Goal: Task Accomplishment & Management: Use online tool/utility

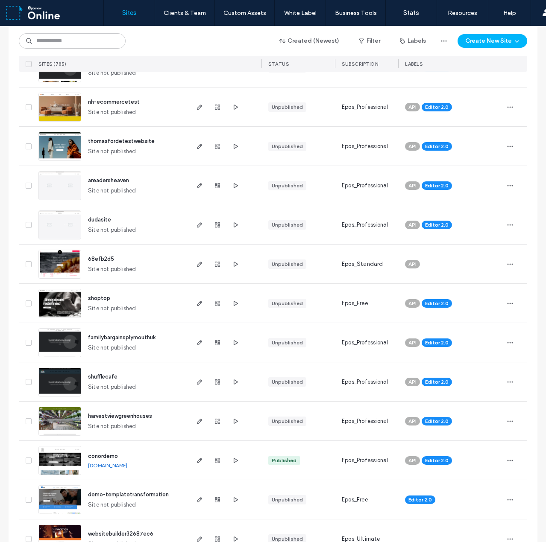
scroll to position [342, 0]
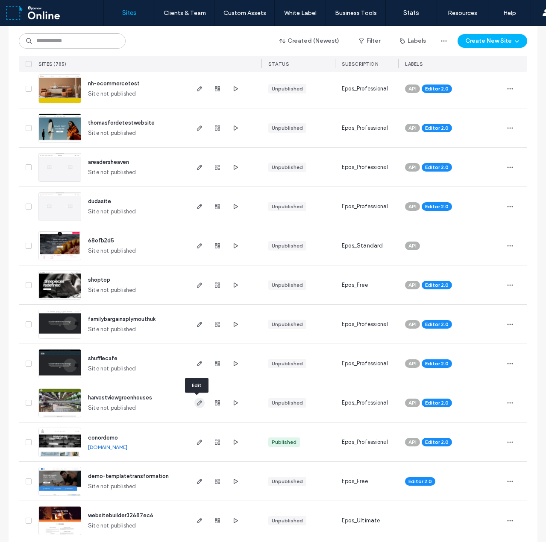
click at [199, 401] on use "button" at bounding box center [199, 403] width 5 height 5
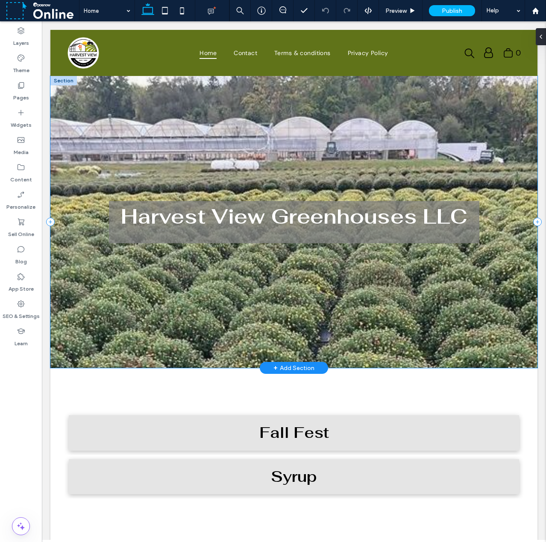
click at [97, 108] on div "Harvest View Greenhouses LLC" at bounding box center [293, 222] width 487 height 292
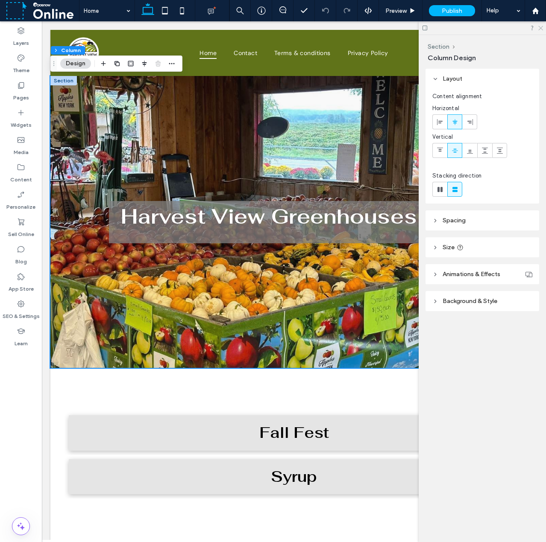
click at [539, 27] on use at bounding box center [540, 28] width 5 height 5
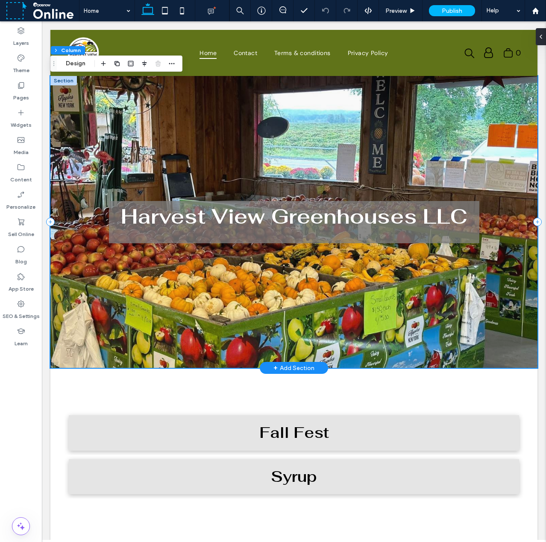
click at [132, 99] on div "Harvest View Greenhouses LLC" at bounding box center [293, 222] width 487 height 292
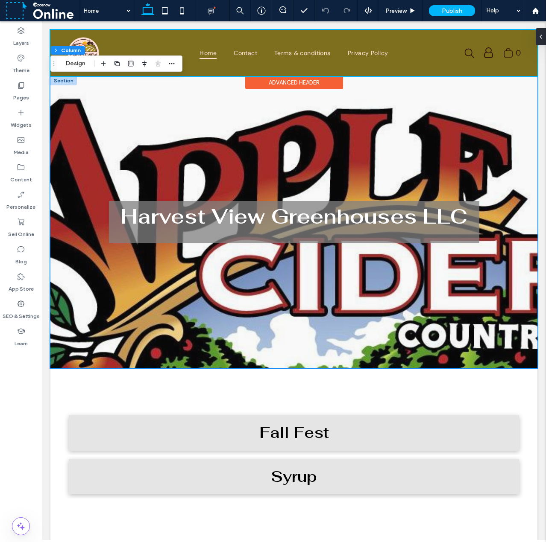
click at [77, 64] on button "Design" at bounding box center [75, 63] width 31 height 10
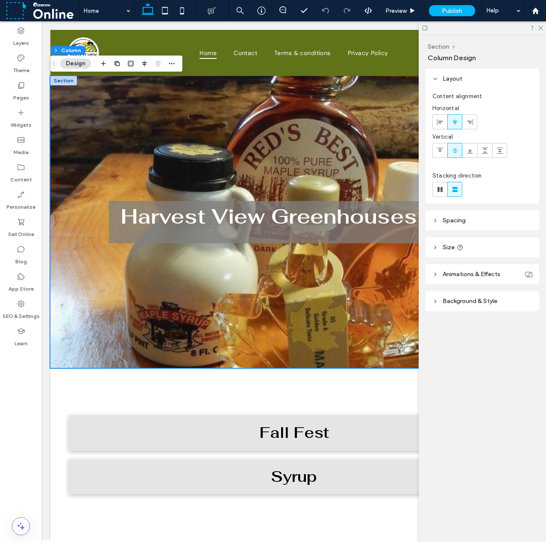
click at [458, 297] on header "Background & Style" at bounding box center [482, 301] width 114 height 20
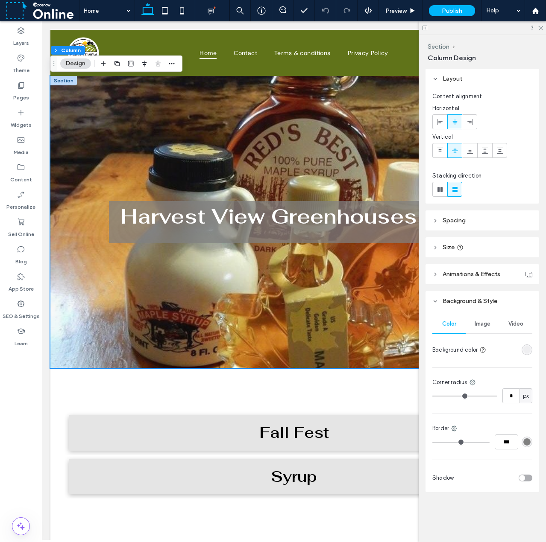
click at [479, 324] on span "Image" at bounding box center [482, 324] width 16 height 7
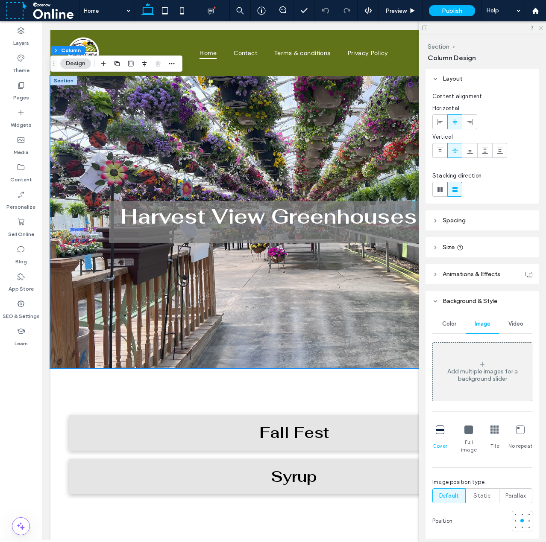
click at [541, 28] on icon at bounding box center [540, 28] width 6 height 6
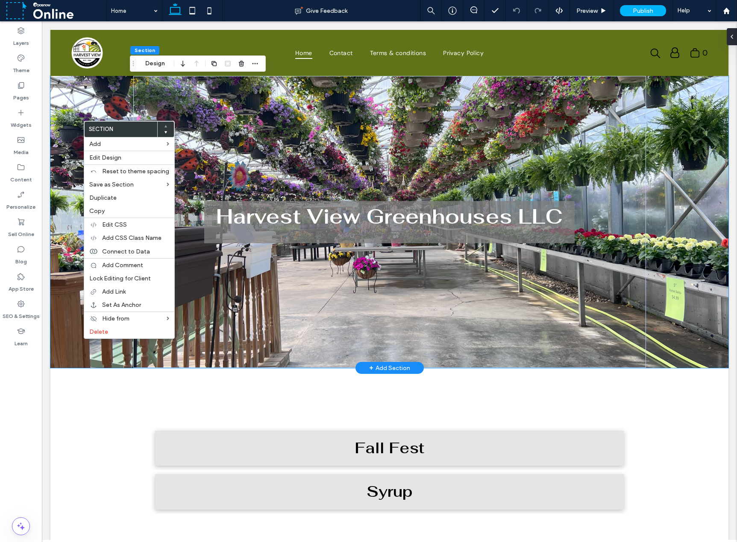
click at [60, 168] on div at bounding box center [389, 222] width 678 height 292
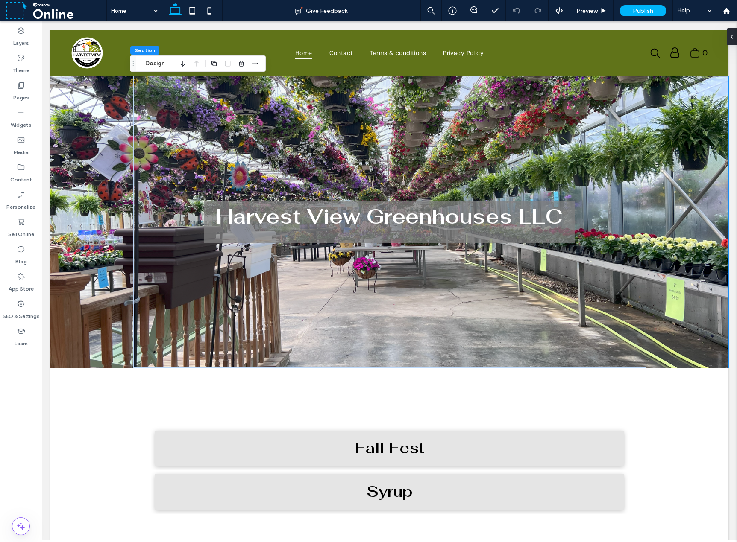
click at [17, 402] on div "Layers Theme Pages Widgets Media Content Personalize Sell Online Blog App Store…" at bounding box center [21, 281] width 42 height 521
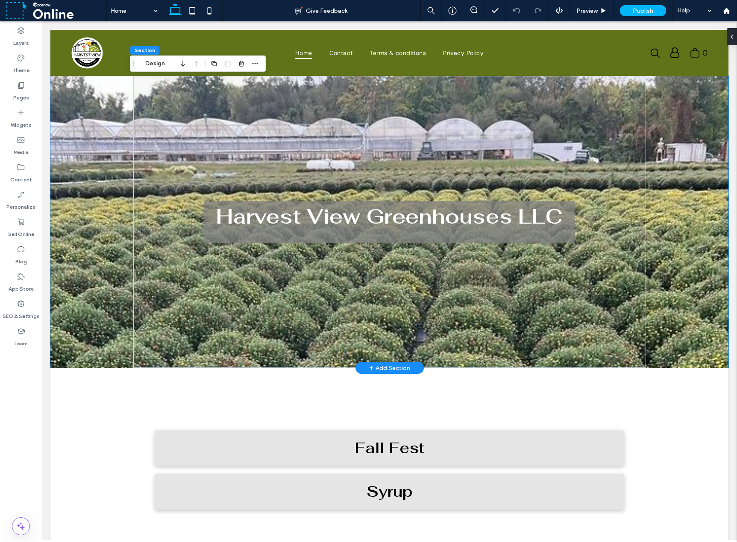
click at [105, 235] on div at bounding box center [389, 222] width 678 height 292
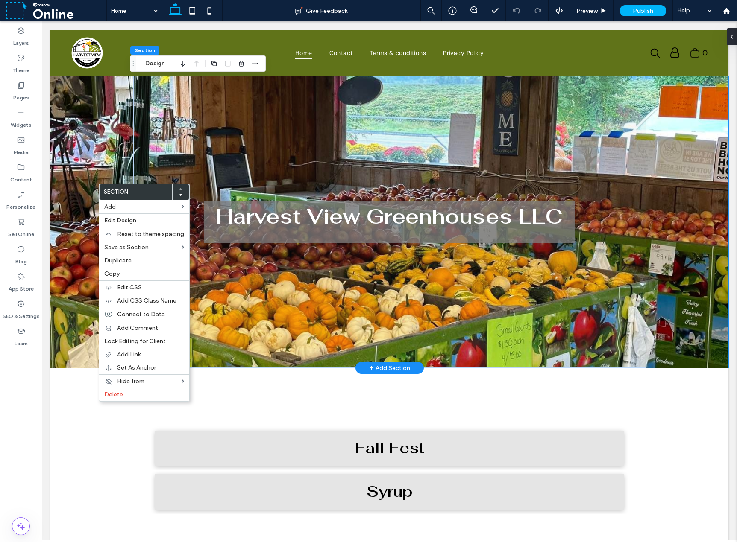
click at [71, 262] on div at bounding box center [389, 222] width 678 height 292
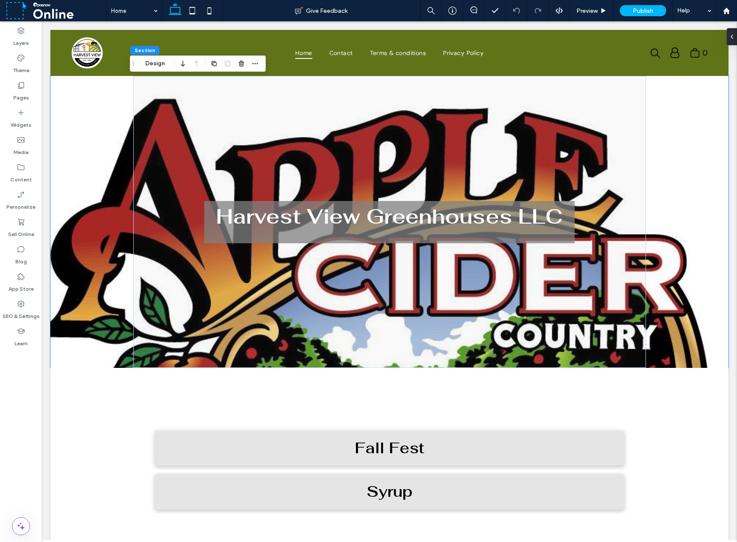
click at [13, 364] on div "Layers Theme Pages Widgets Media Content Personalize Sell Online Blog App Store…" at bounding box center [21, 281] width 42 height 521
click at [73, 286] on div at bounding box center [389, 222] width 678 height 292
click at [158, 65] on button "Design" at bounding box center [155, 63] width 31 height 10
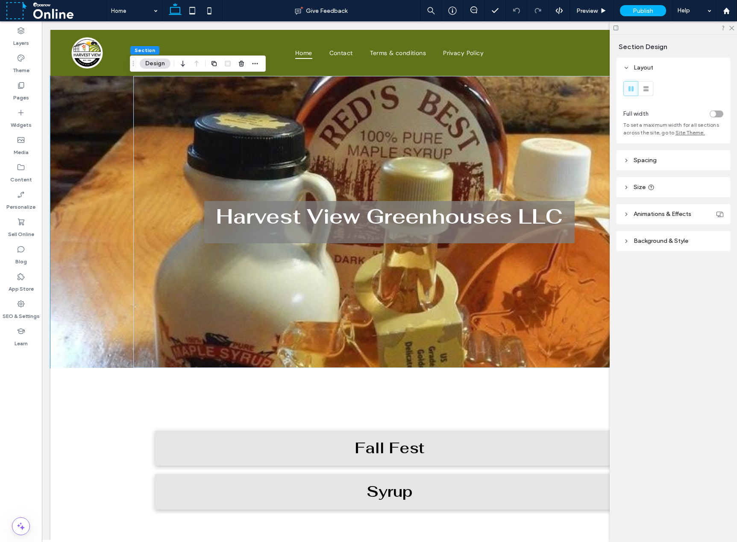
click at [545, 246] on header "Background & Style" at bounding box center [673, 241] width 114 height 20
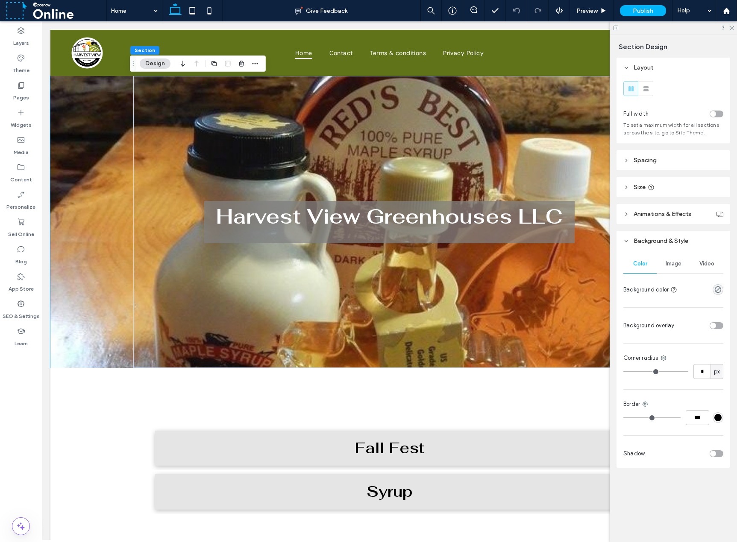
click at [545, 261] on span "Image" at bounding box center [673, 263] width 16 height 7
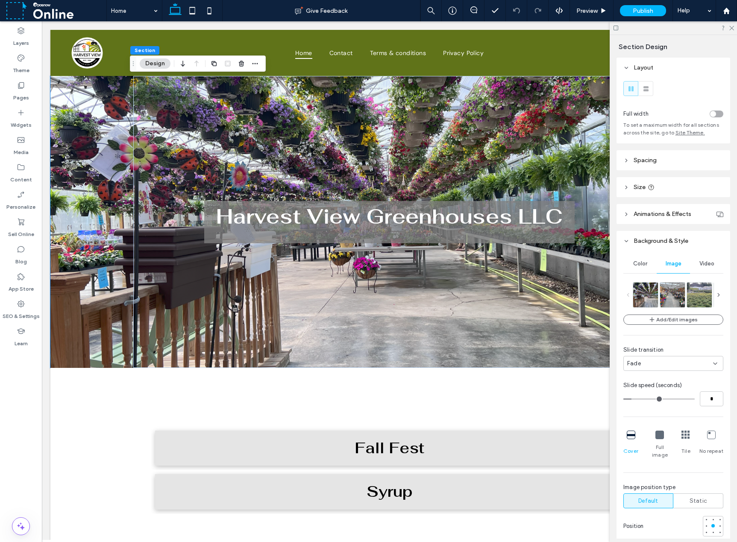
click at [545, 293] on icon at bounding box center [718, 295] width 6 height 6
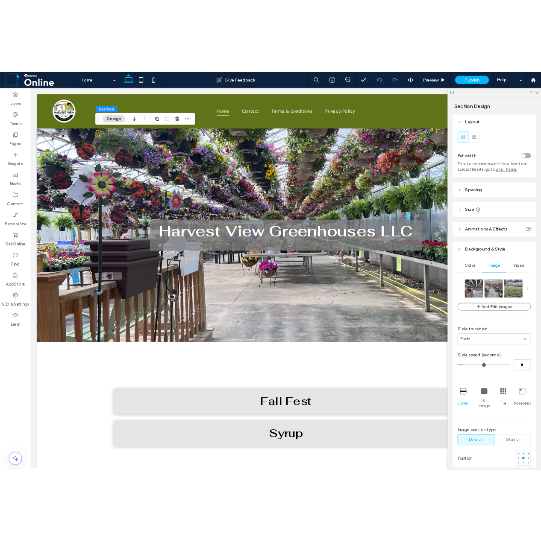
scroll to position [0, 29]
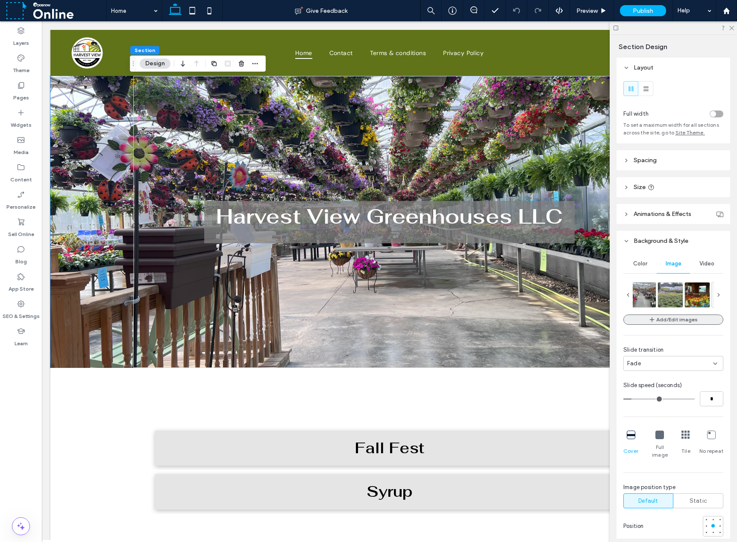
click at [545, 319] on button "Add/Edit images" at bounding box center [673, 320] width 100 height 10
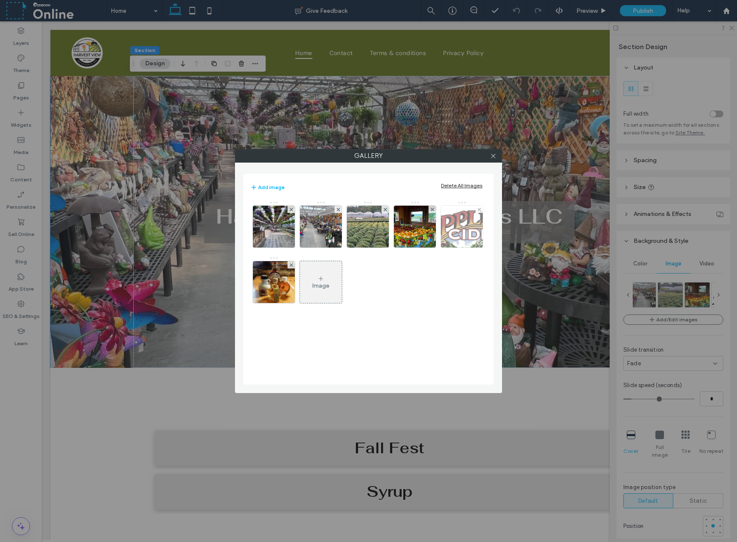
click at [463, 231] on img at bounding box center [461, 227] width 103 height 42
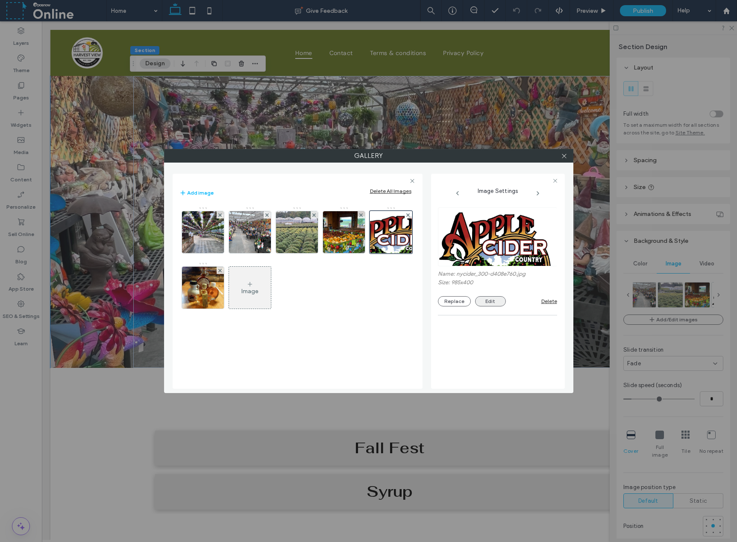
click at [488, 299] on button "Edit" at bounding box center [490, 301] width 31 height 10
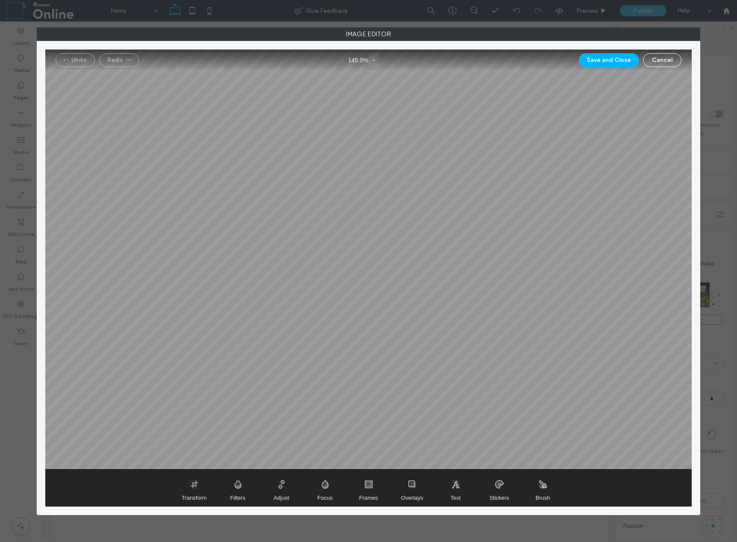
click at [374, 60] on span "Zoom in" at bounding box center [373, 60] width 10 height 14
click at [339, 61] on span "Zoom out" at bounding box center [343, 60] width 9 height 14
click at [339, 61] on div "- 145.9 % +" at bounding box center [359, 60] width 40 height 14
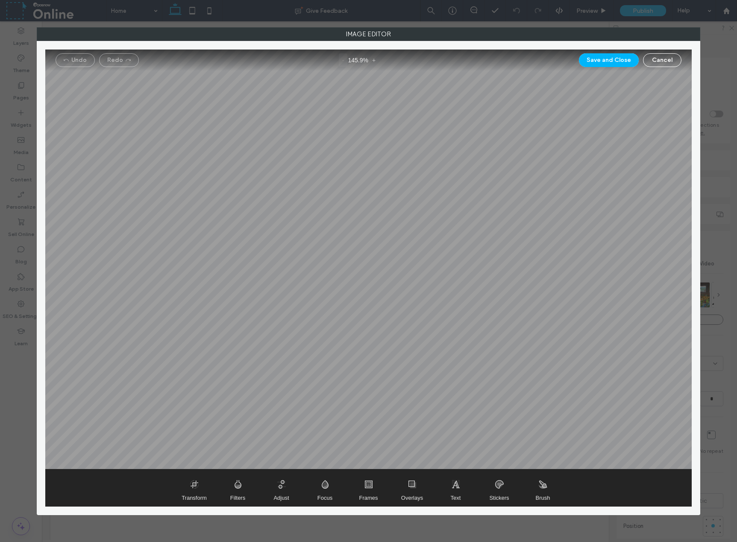
click at [339, 61] on div "- 145.9 % +" at bounding box center [359, 60] width 40 height 14
click at [545, 61] on button "Cancel" at bounding box center [662, 60] width 38 height 14
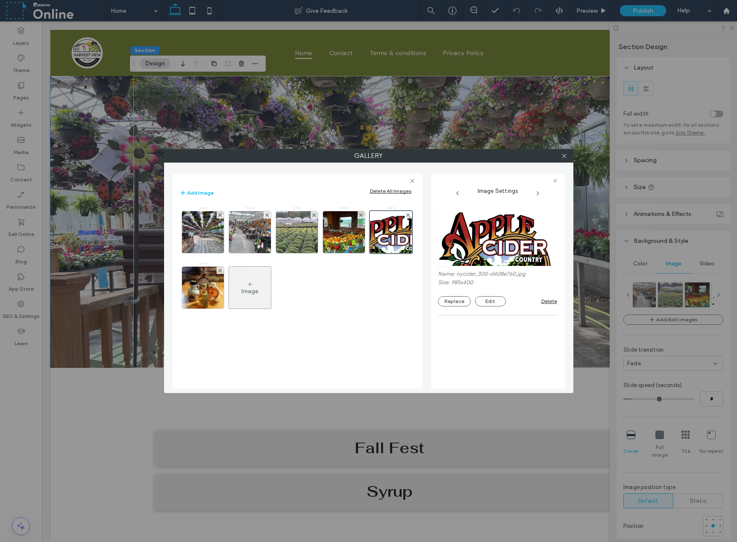
click at [537, 195] on use at bounding box center [538, 193] width 2 height 3
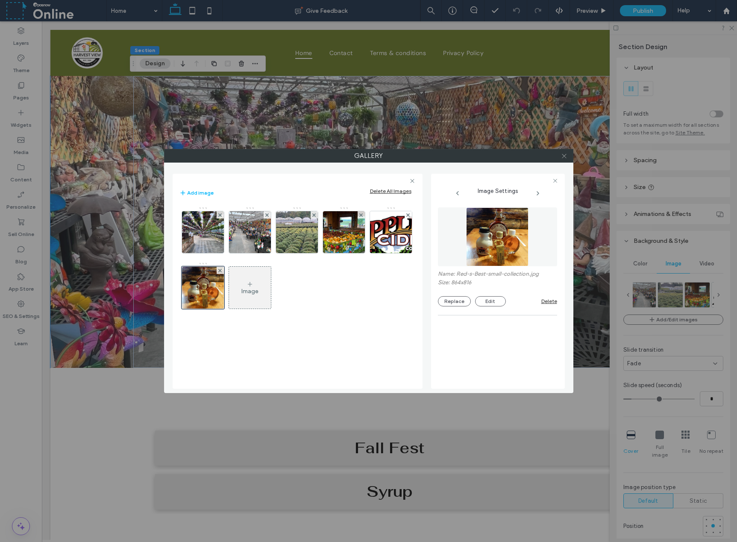
click at [545, 157] on icon at bounding box center [564, 156] width 6 height 6
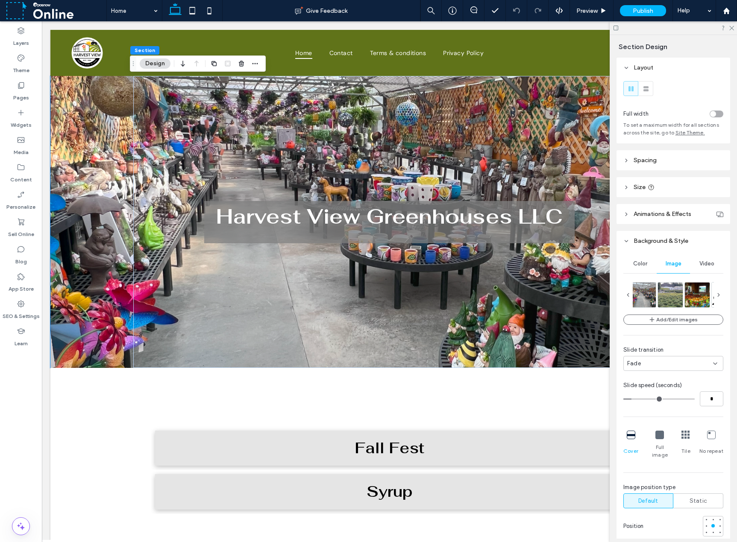
click at [545, 27] on div at bounding box center [672, 27] width 127 height 13
click at [545, 28] on use at bounding box center [731, 28] width 5 height 5
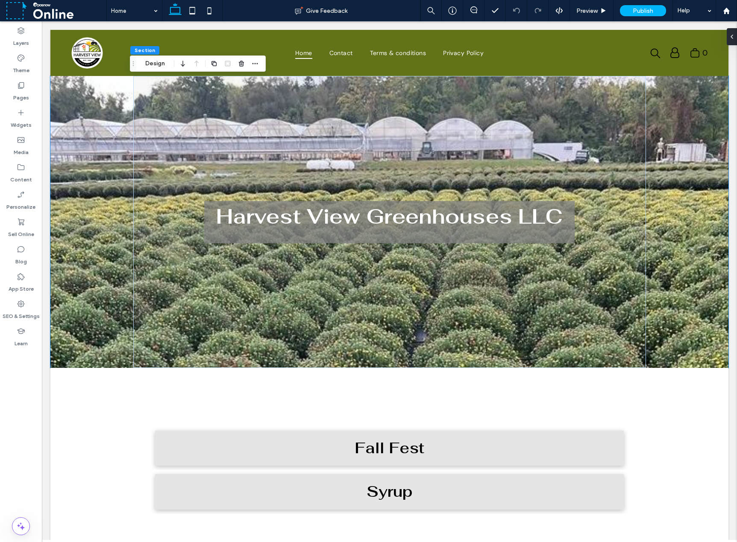
click at [20, 409] on div "Layers Theme Pages Widgets Media Content Personalize Sell Online Blog App Store…" at bounding box center [21, 281] width 42 height 521
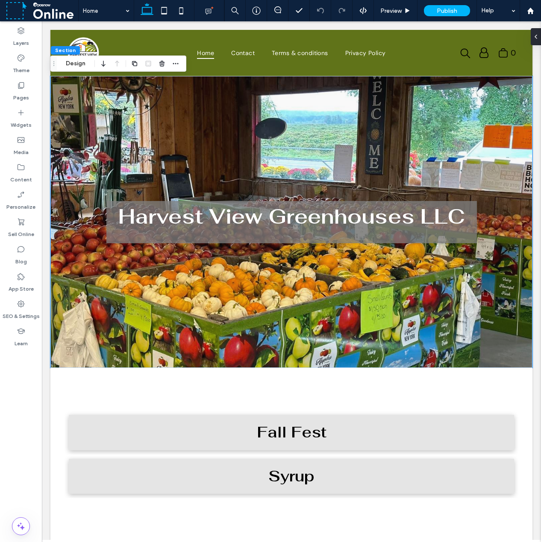
click at [20, 443] on div "Layers Theme Pages Widgets Media Content Personalize Sell Online Blog App Store…" at bounding box center [21, 281] width 42 height 521
